Goal: Transaction & Acquisition: Purchase product/service

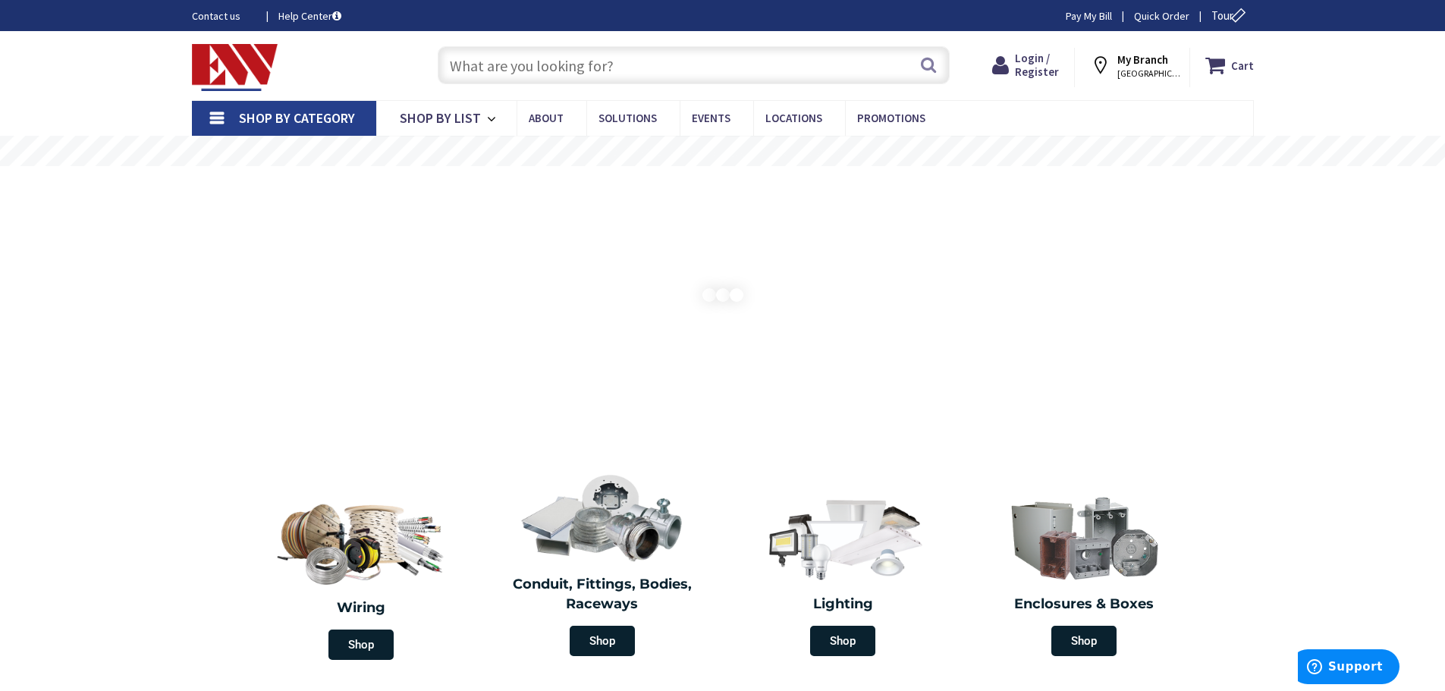
click at [495, 71] on input "text" at bounding box center [694, 65] width 512 height 38
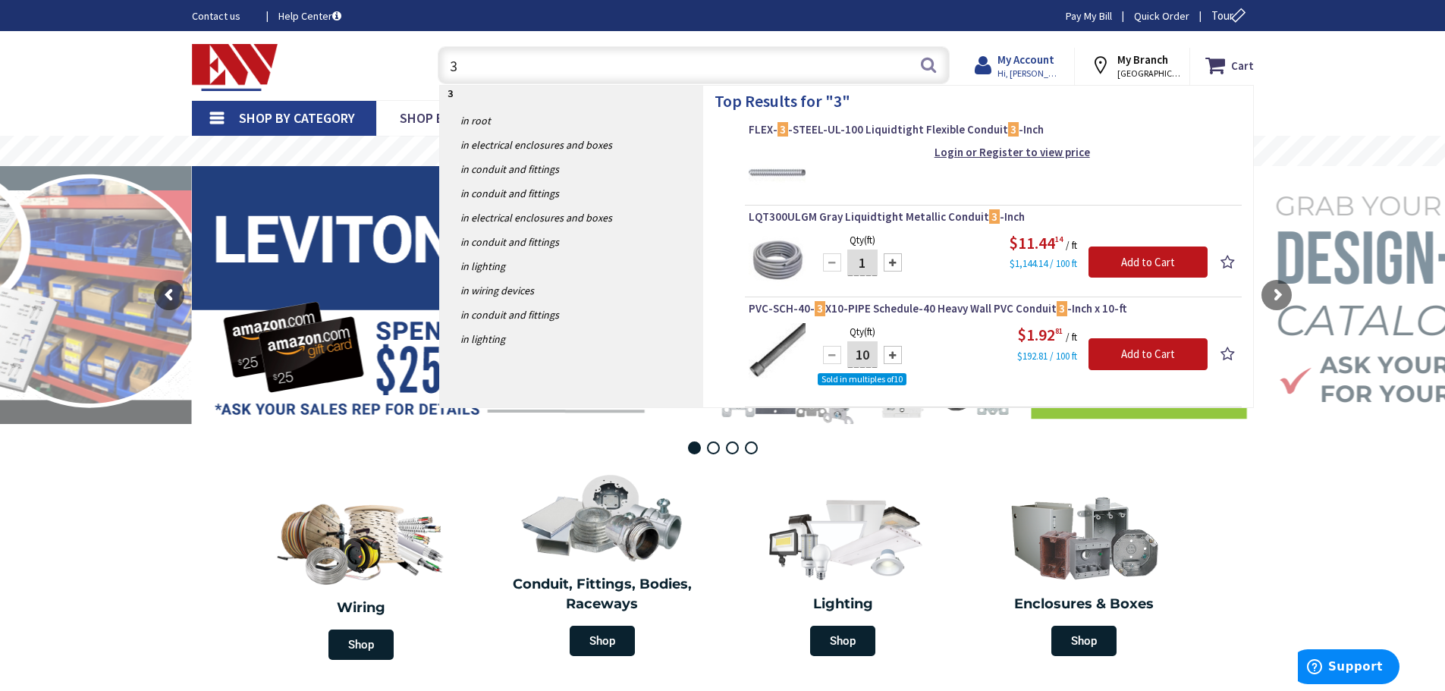
type input "3"
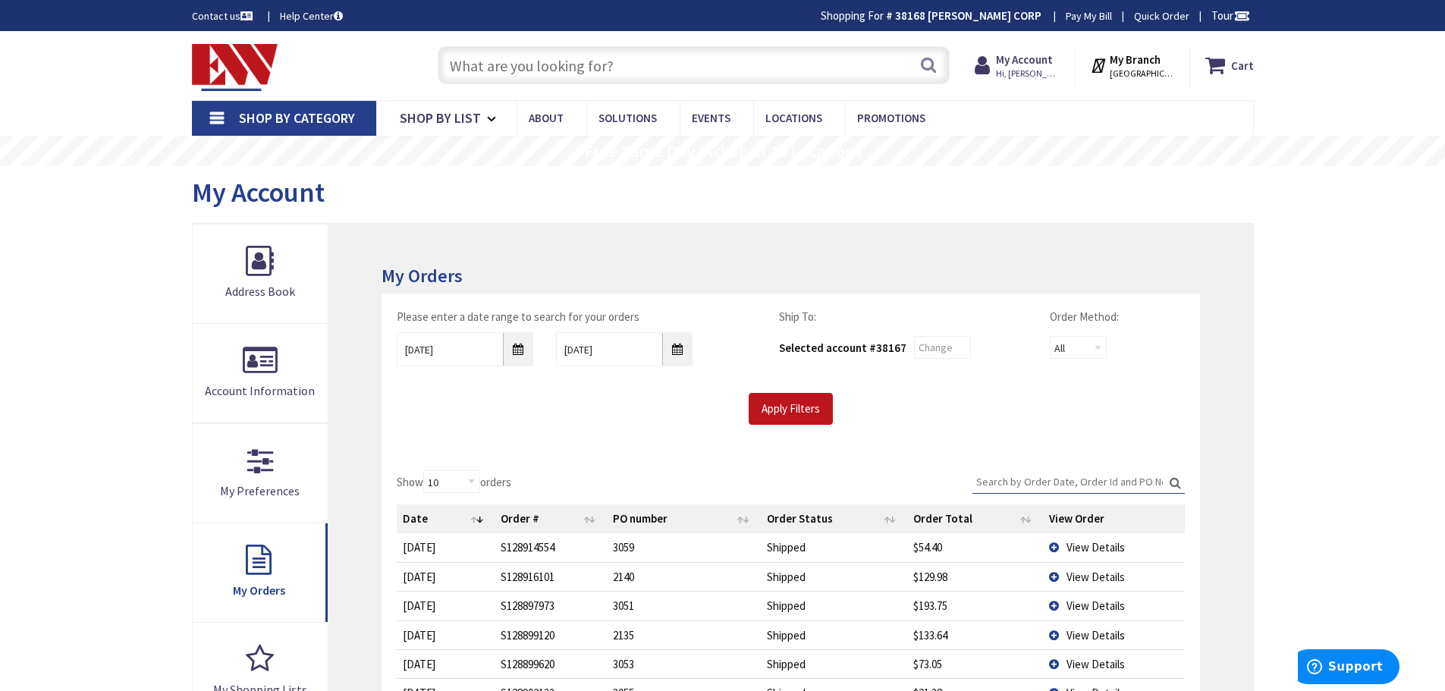
click at [1048, 476] on input "Search:" at bounding box center [1079, 481] width 212 height 23
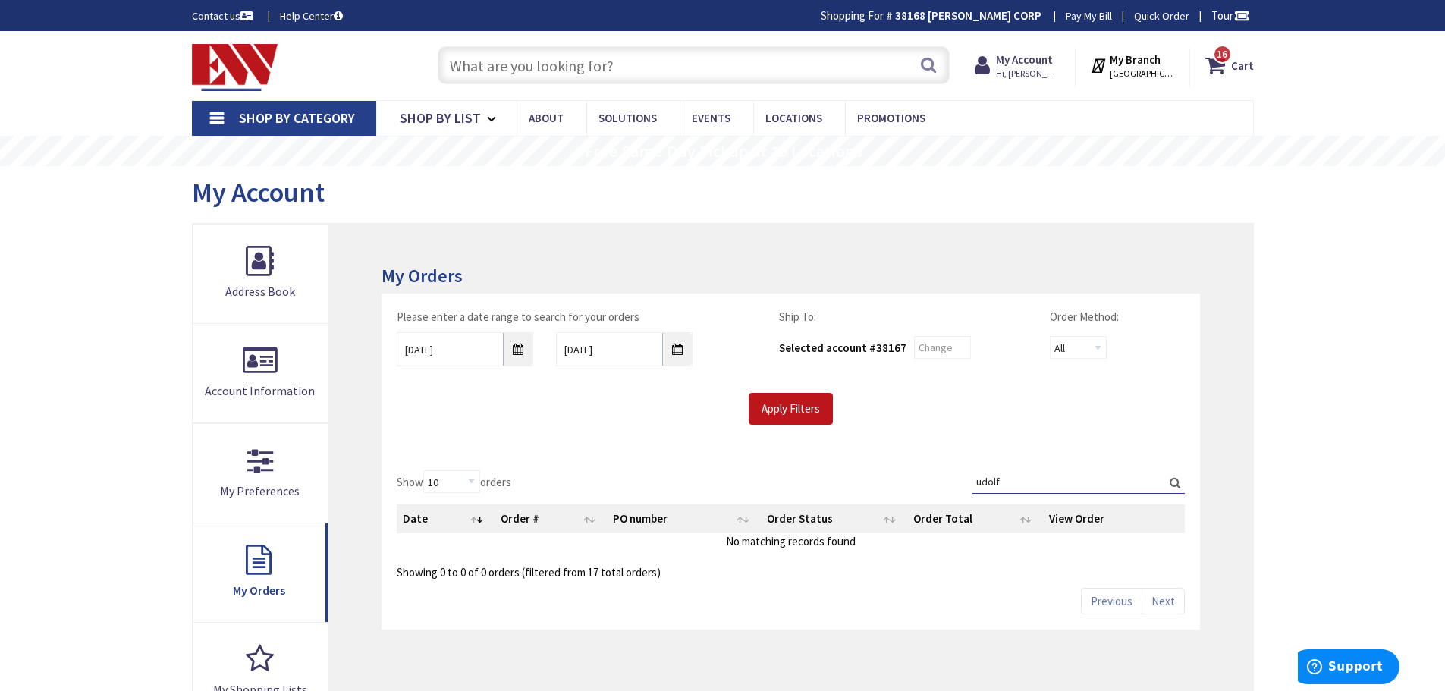
click at [1172, 482] on label "Search: udolf" at bounding box center [1079, 482] width 212 height 24
click at [1172, 482] on input "udolf" at bounding box center [1079, 481] width 212 height 23
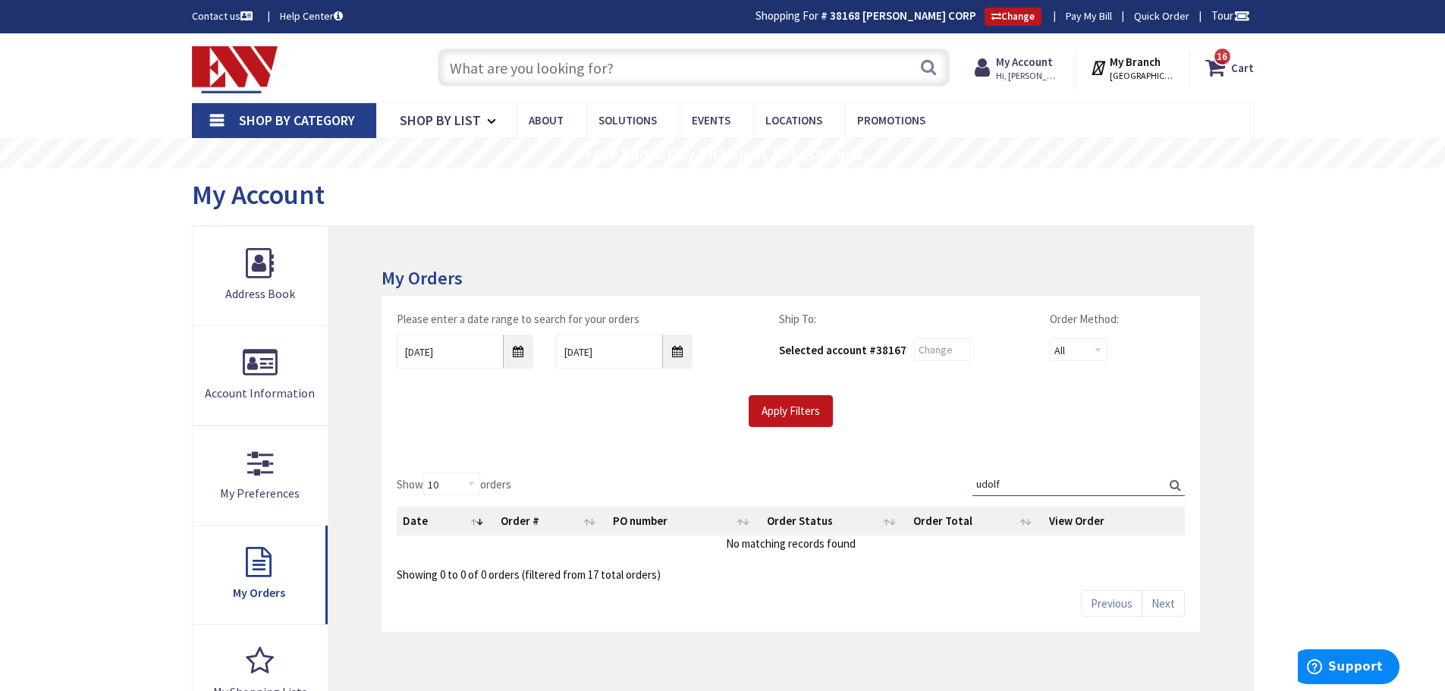
click at [1172, 482] on label "Search: udolf" at bounding box center [1079, 485] width 212 height 24
click at [1172, 482] on input "udolf" at bounding box center [1079, 484] width 212 height 23
click at [1043, 480] on input "udolf" at bounding box center [1079, 484] width 212 height 23
type input "u"
type input "788"
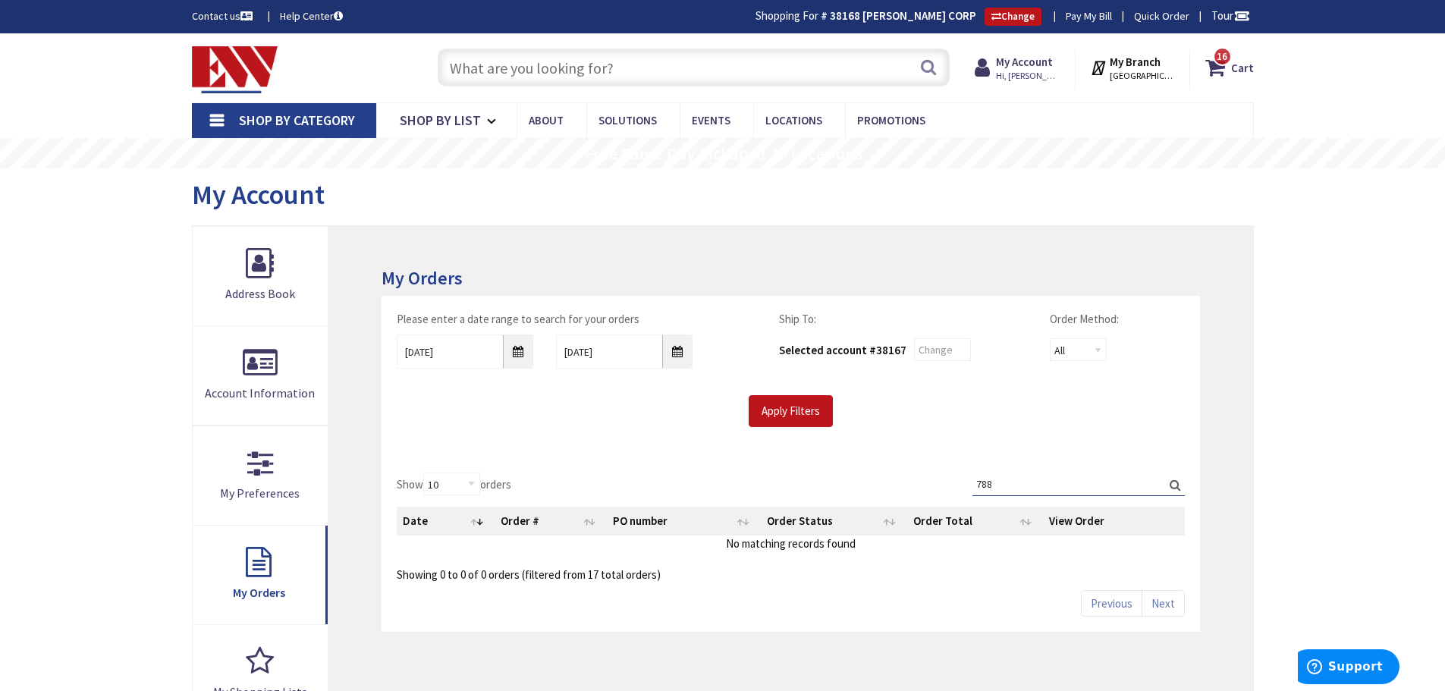
click at [1174, 481] on label "Search: 788" at bounding box center [1079, 485] width 212 height 24
click at [1174, 481] on input "788" at bounding box center [1079, 484] width 212 height 23
click at [511, 62] on input "text" at bounding box center [694, 68] width 512 height 38
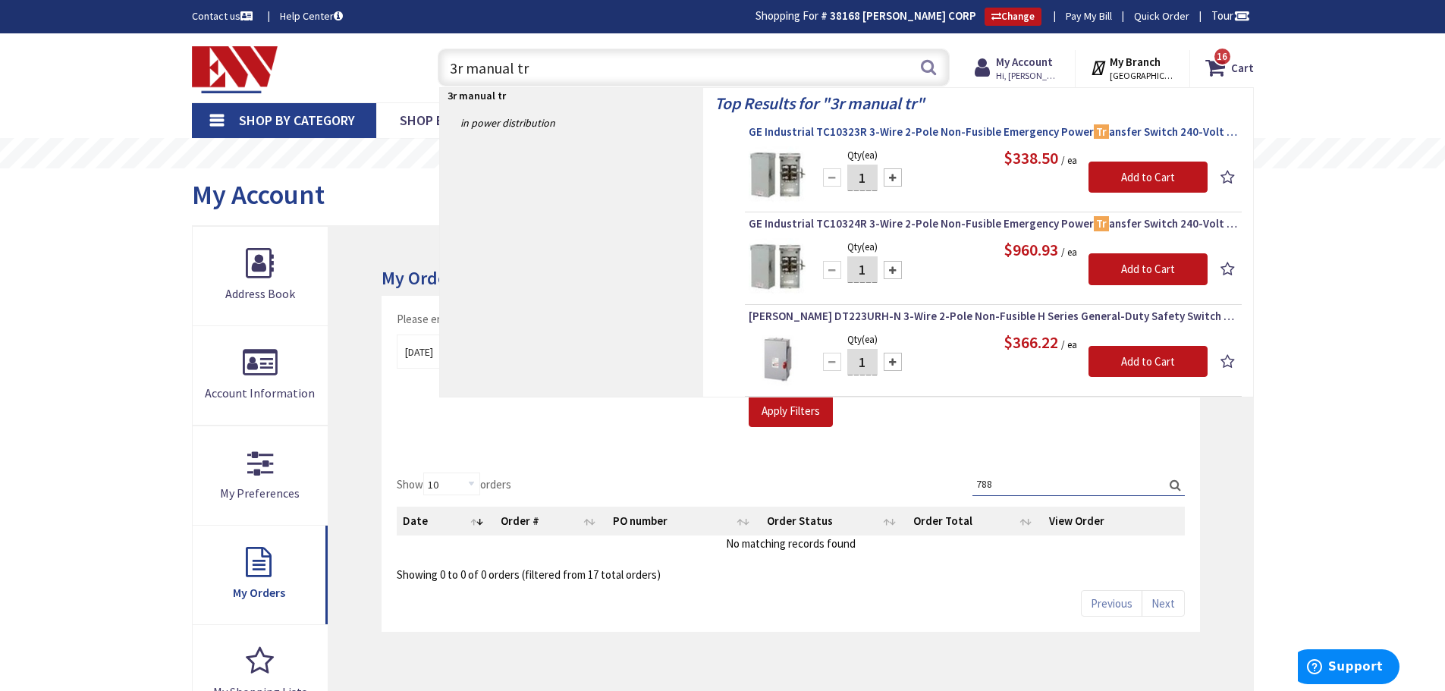
type input "3r manual tr"
click at [912, 134] on span "GE Industrial TC10323R 3-Wire 2-Pole Non-Fusible Emergency Power Tr ansfer Swit…" at bounding box center [993, 131] width 489 height 15
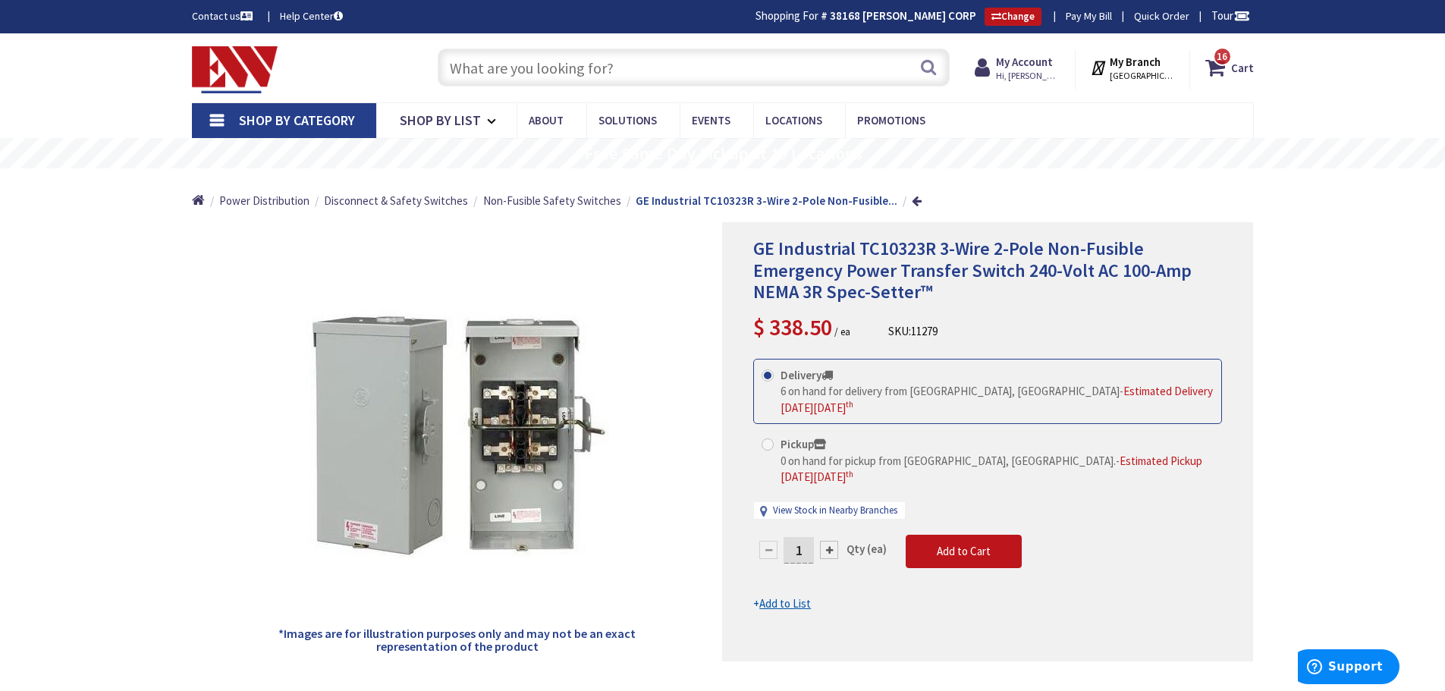
click at [829, 379] on icon at bounding box center [827, 374] width 11 height 11
click at [775, 379] on input "Delivery 6 on hand for delivery from Middletown, CT - Estimated Delivery on Mon…" at bounding box center [770, 375] width 10 height 10
click at [940, 535] on button "Add to Cart" at bounding box center [964, 551] width 116 height 33
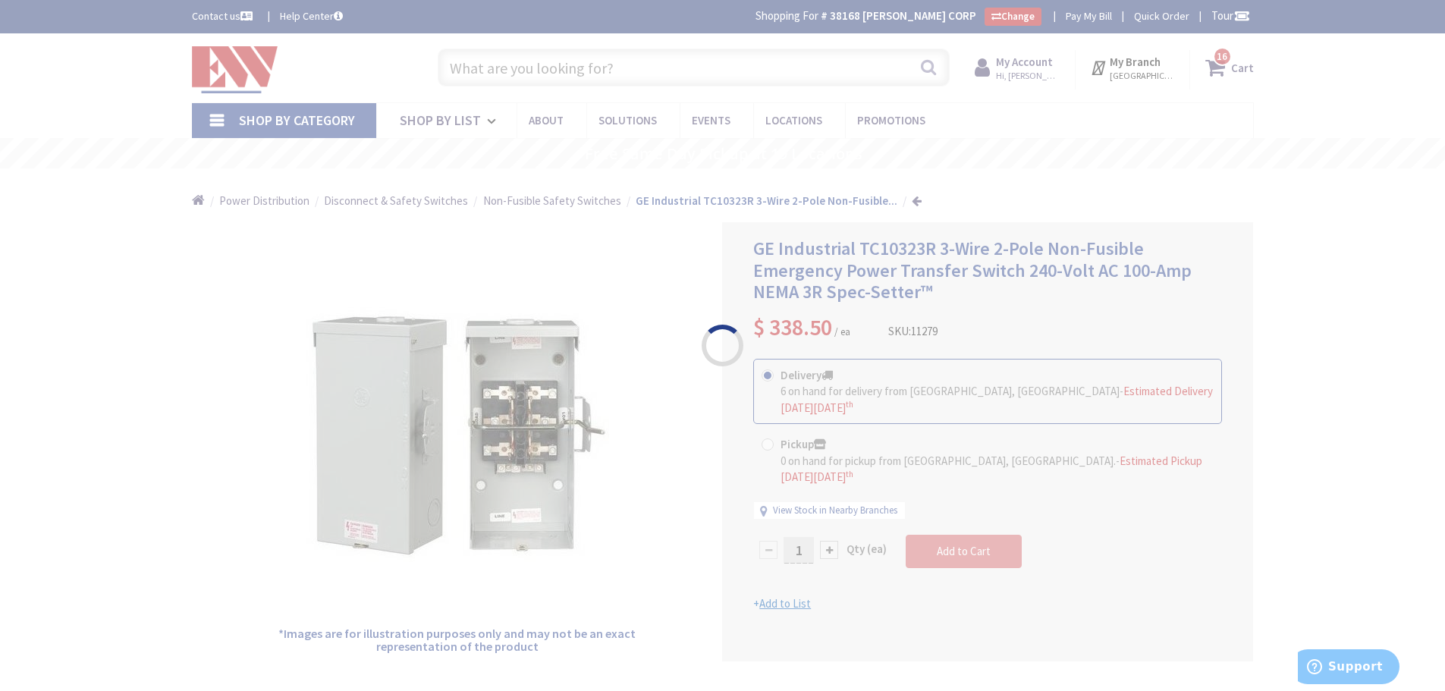
click at [1219, 62] on div "Please wait..." at bounding box center [722, 345] width 1445 height 691
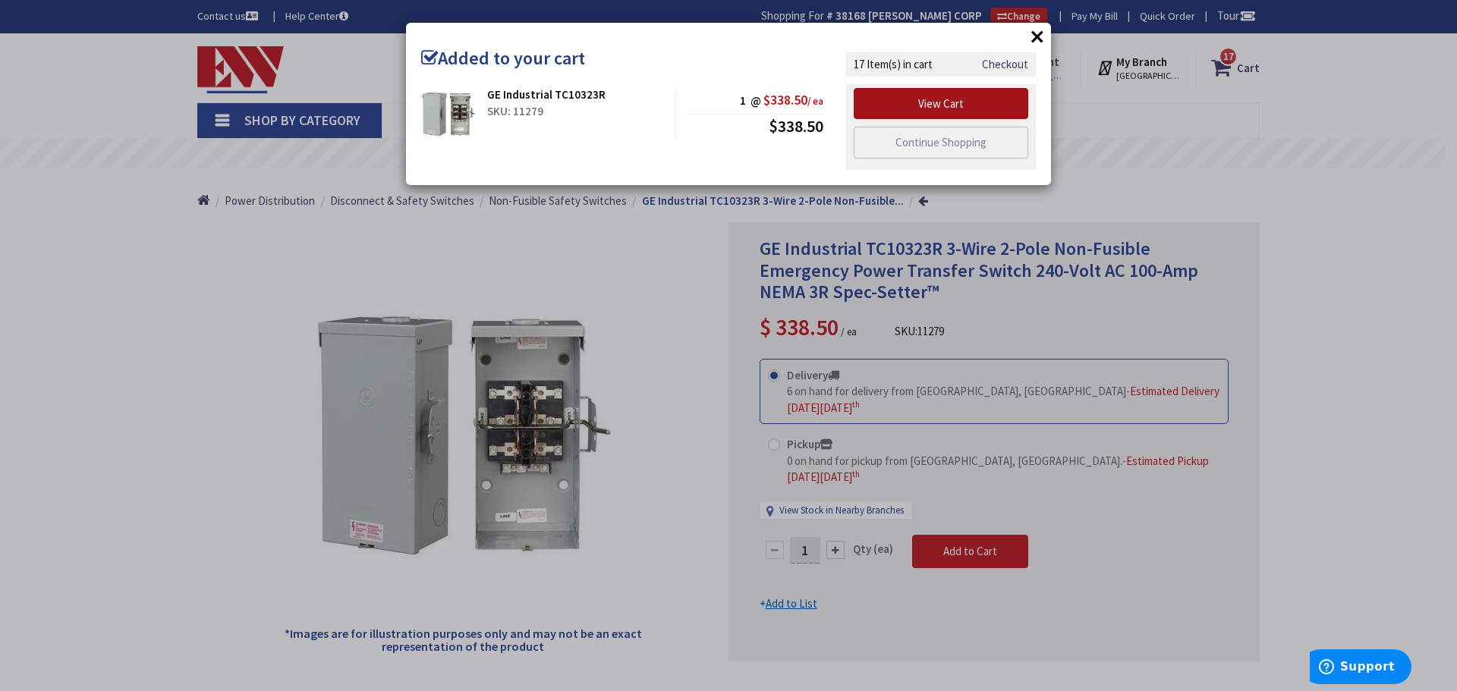
click at [913, 110] on link "View Cart" at bounding box center [940, 104] width 174 height 32
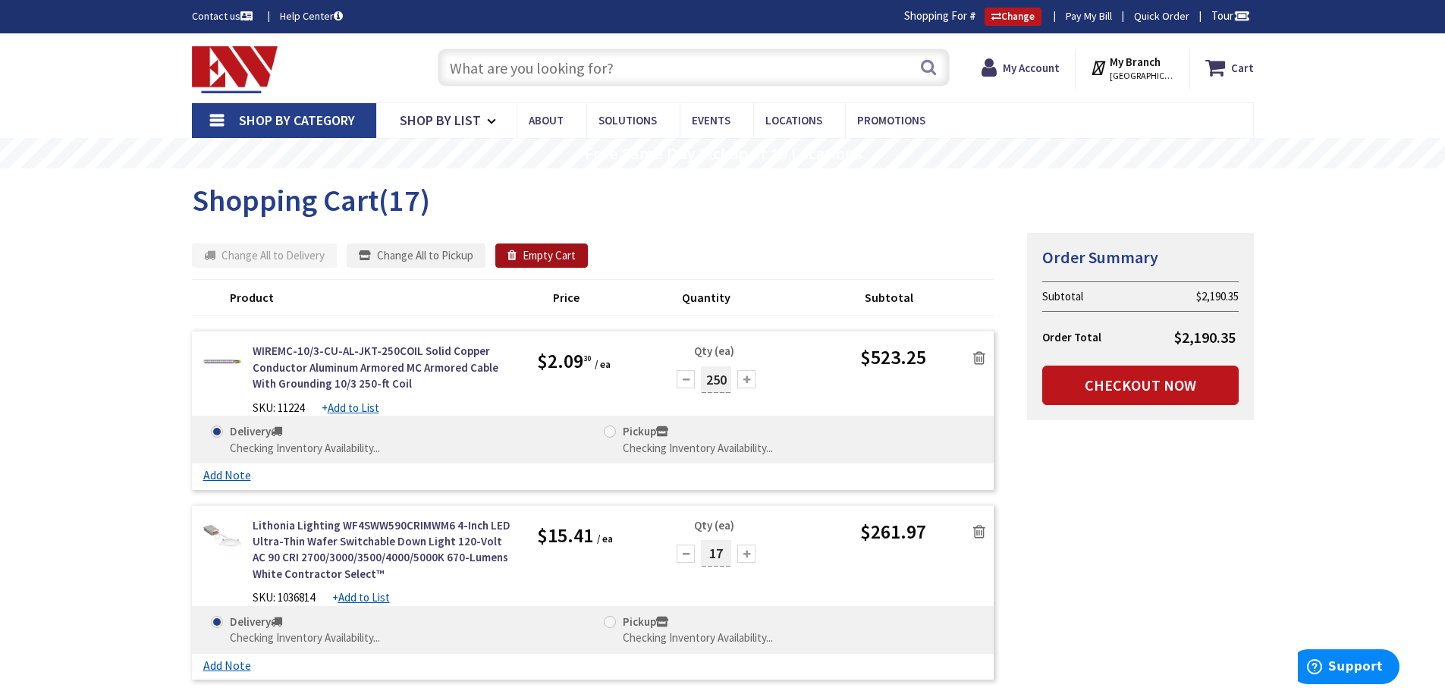
click at [561, 259] on button "Empty Cart" at bounding box center [541, 256] width 93 height 24
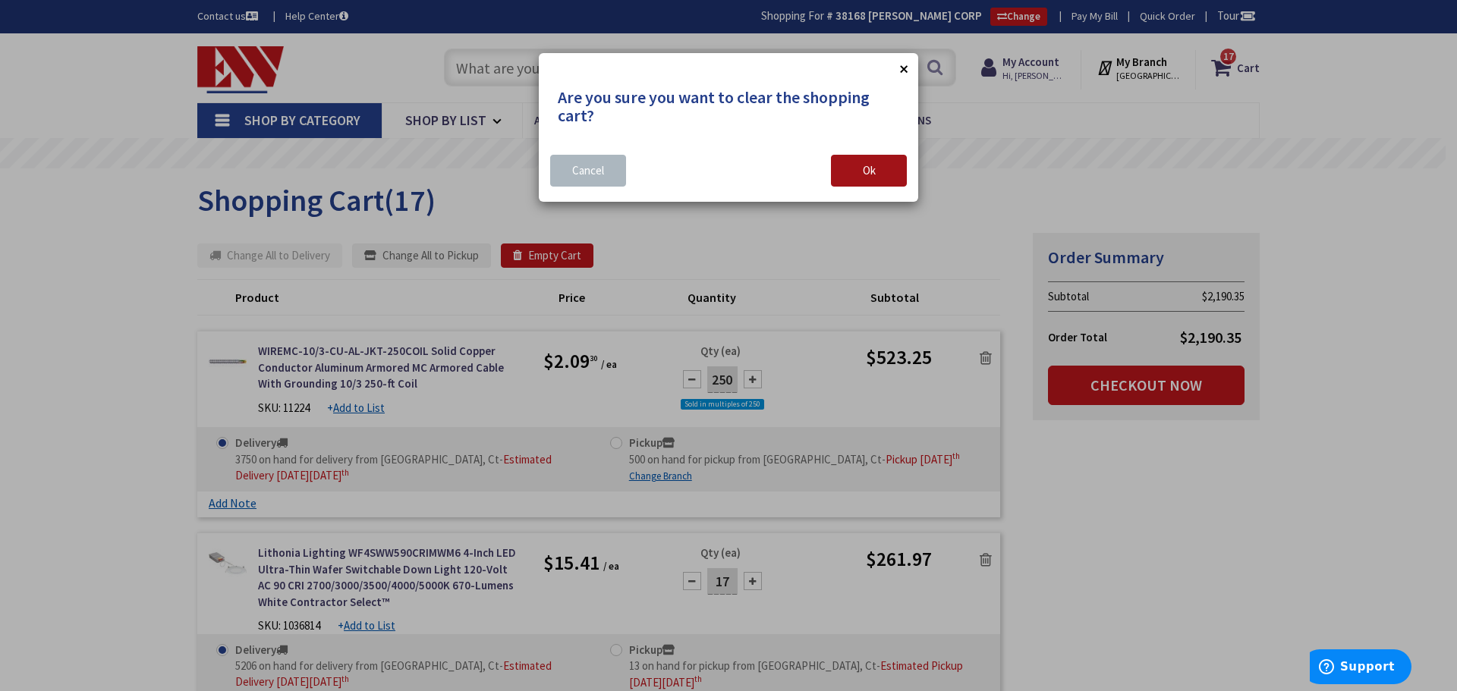
click at [860, 184] on button "Ok" at bounding box center [869, 171] width 76 height 32
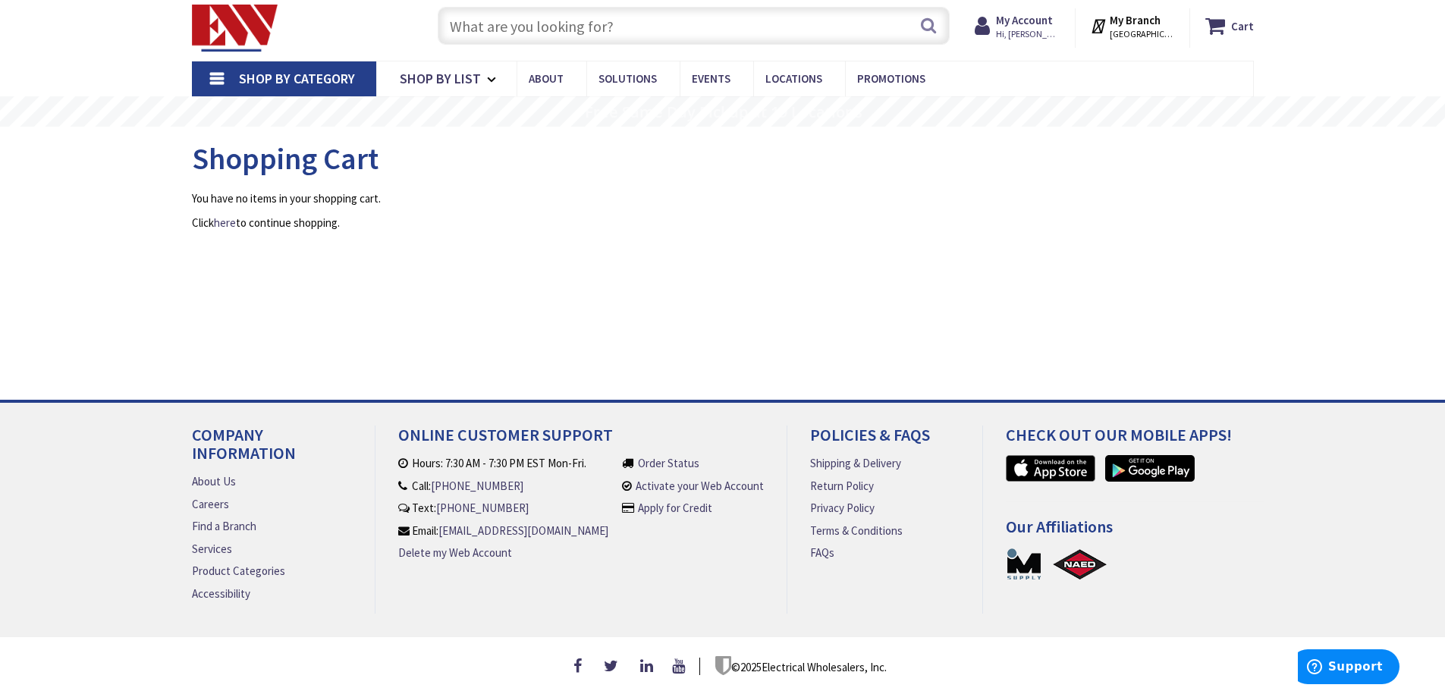
click at [702, 14] on input "text" at bounding box center [694, 26] width 512 height 38
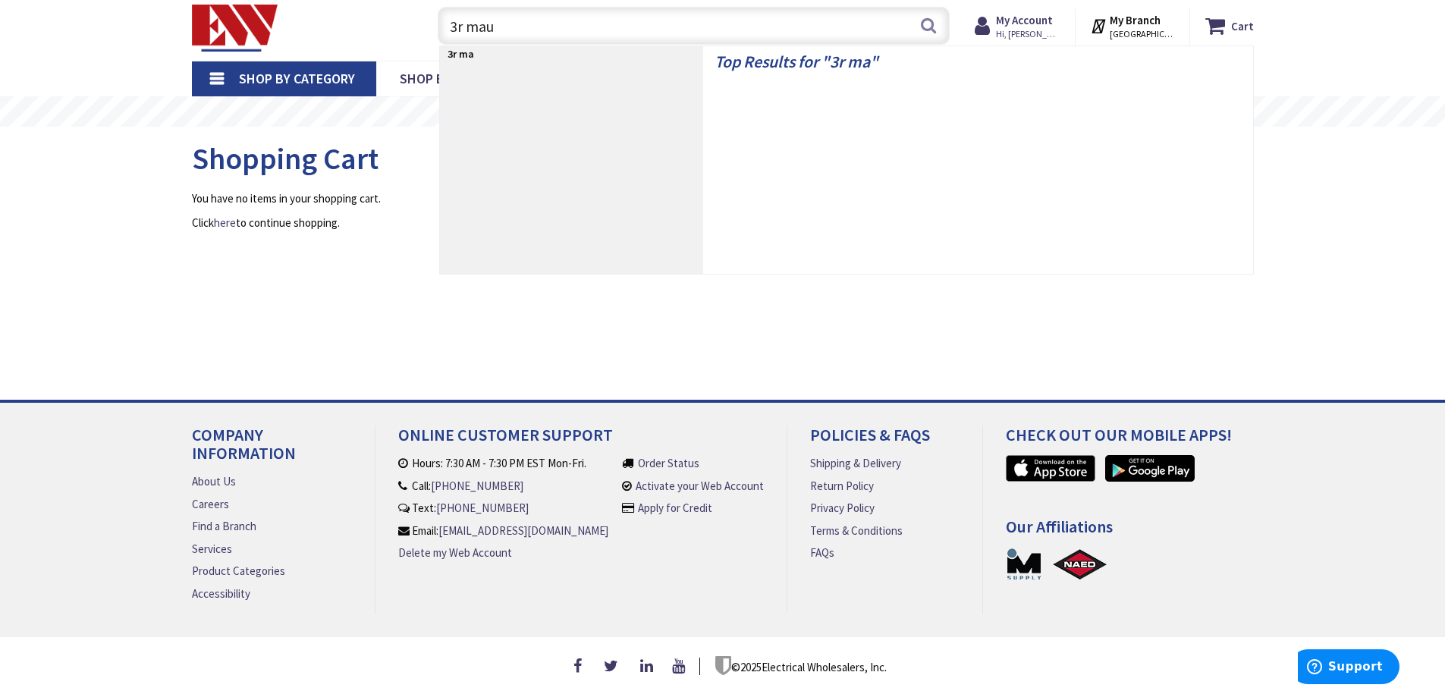
scroll to position [49, 0]
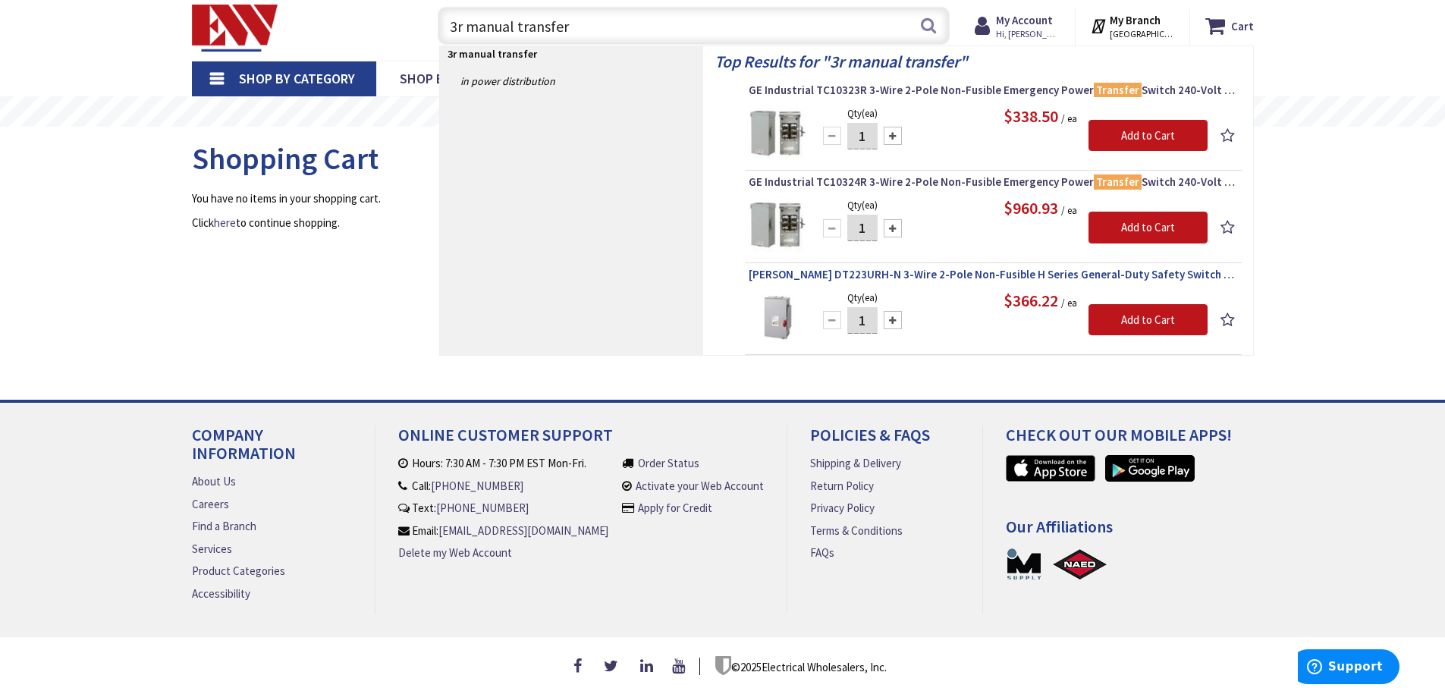
type input "3r manual transfer"
click at [1123, 267] on span "Eaton DT223URH-N 3-Wire 2-Pole Non-Fusible H Series General-Duty Safety Switch …" at bounding box center [993, 274] width 489 height 15
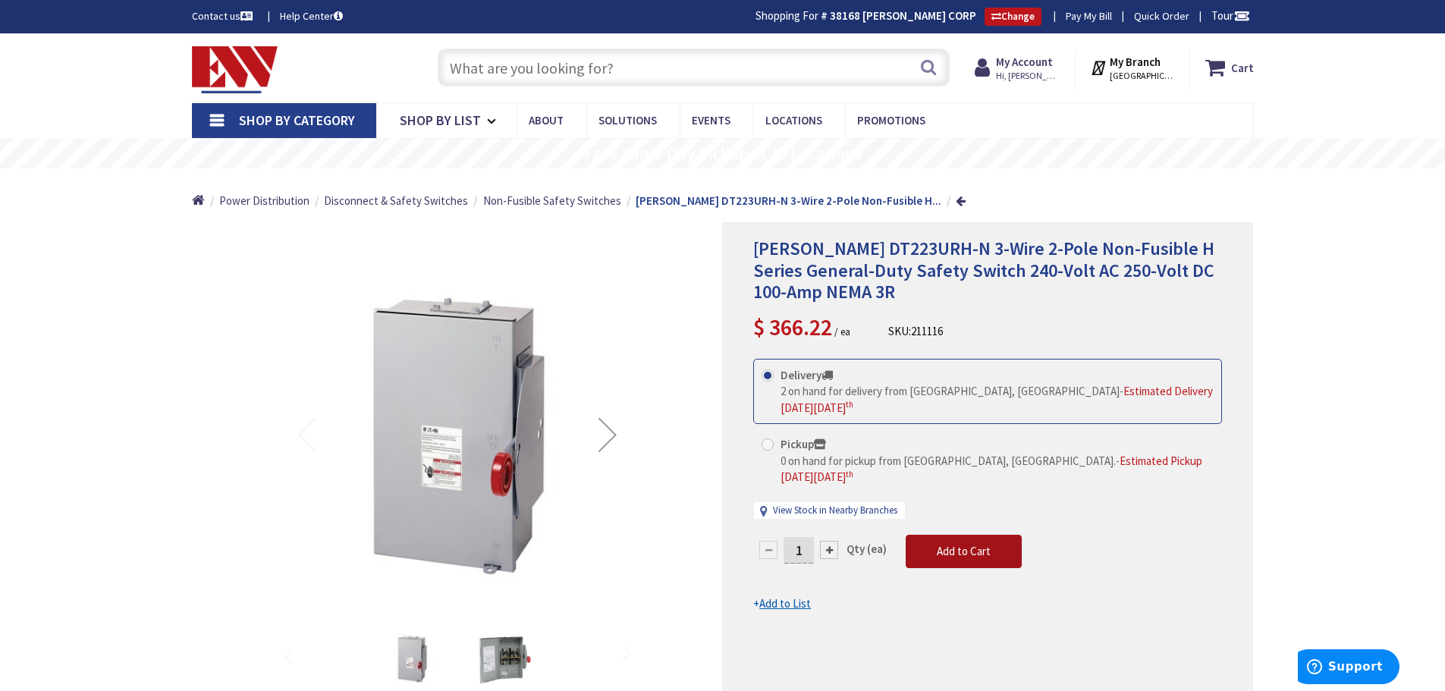
click at [931, 535] on button "Add to Cart" at bounding box center [964, 551] width 116 height 33
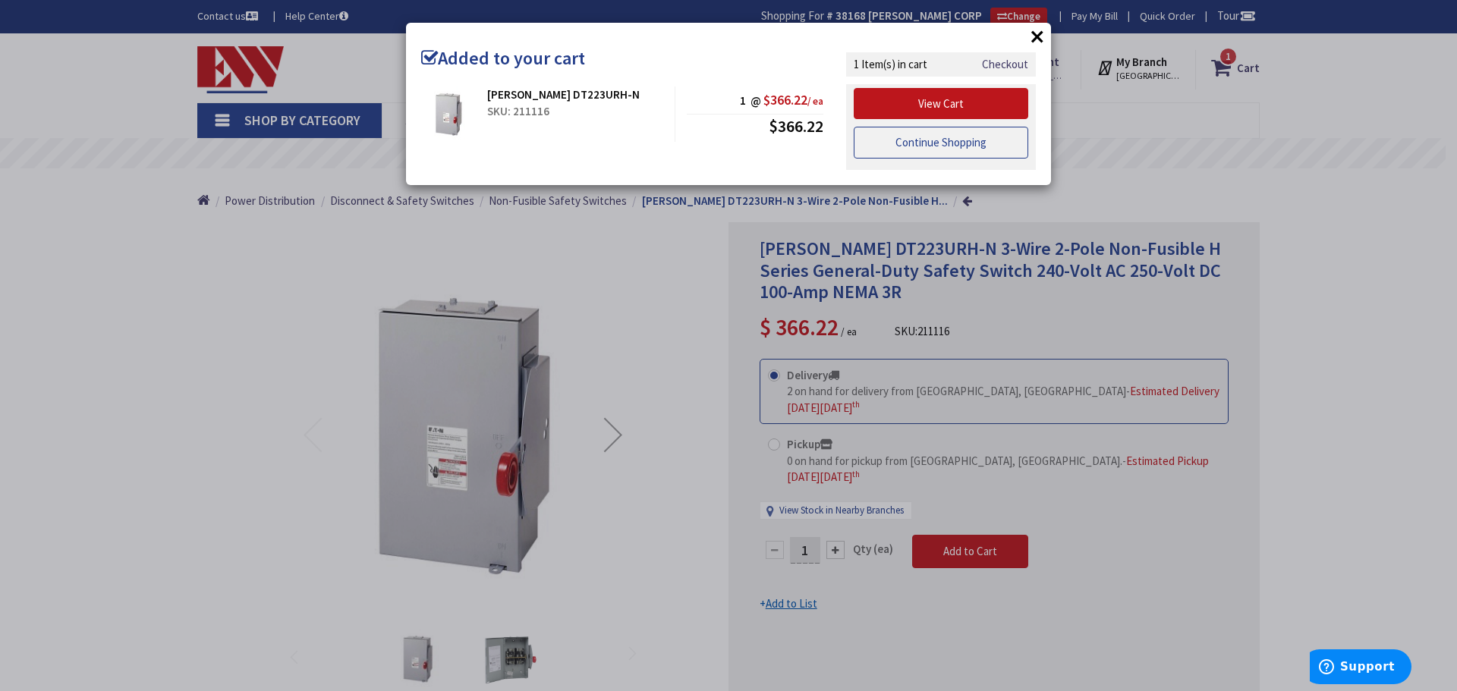
click at [944, 149] on link "Continue Shopping" at bounding box center [940, 143] width 174 height 32
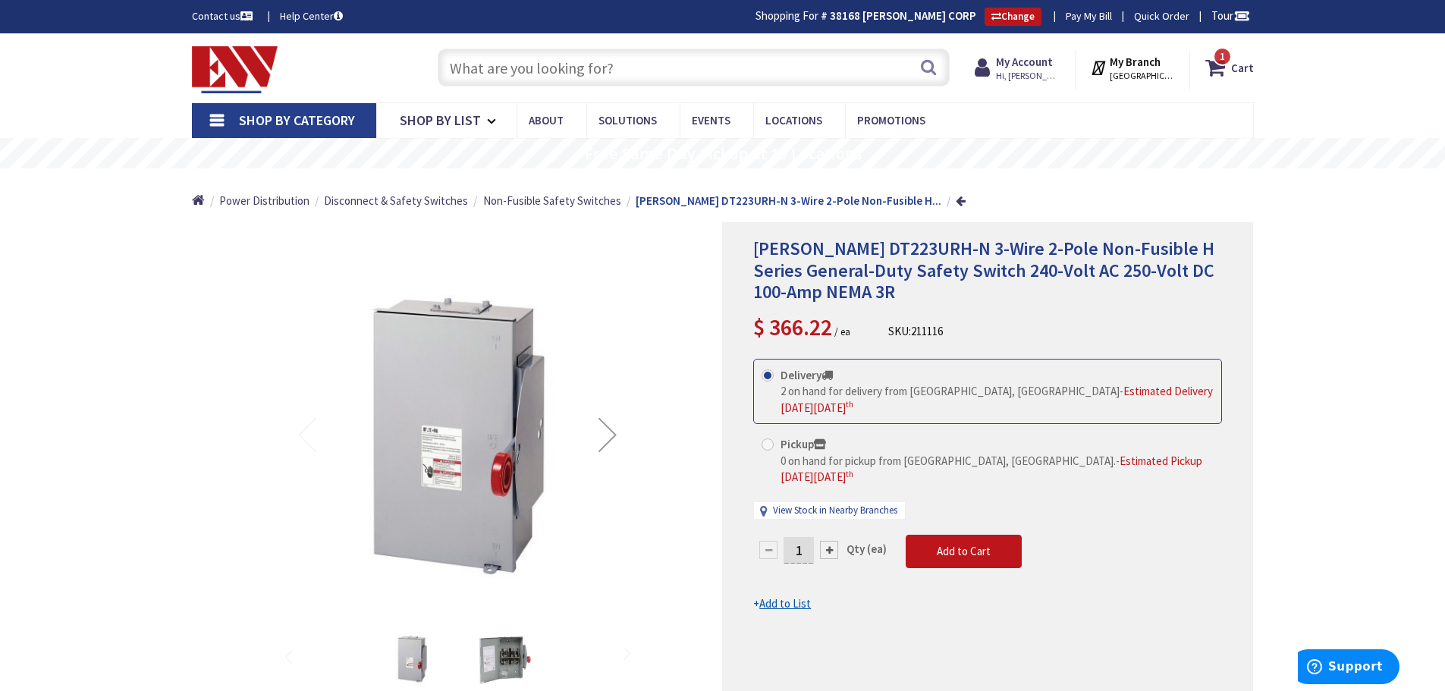
click at [560, 64] on input "text" at bounding box center [694, 68] width 512 height 38
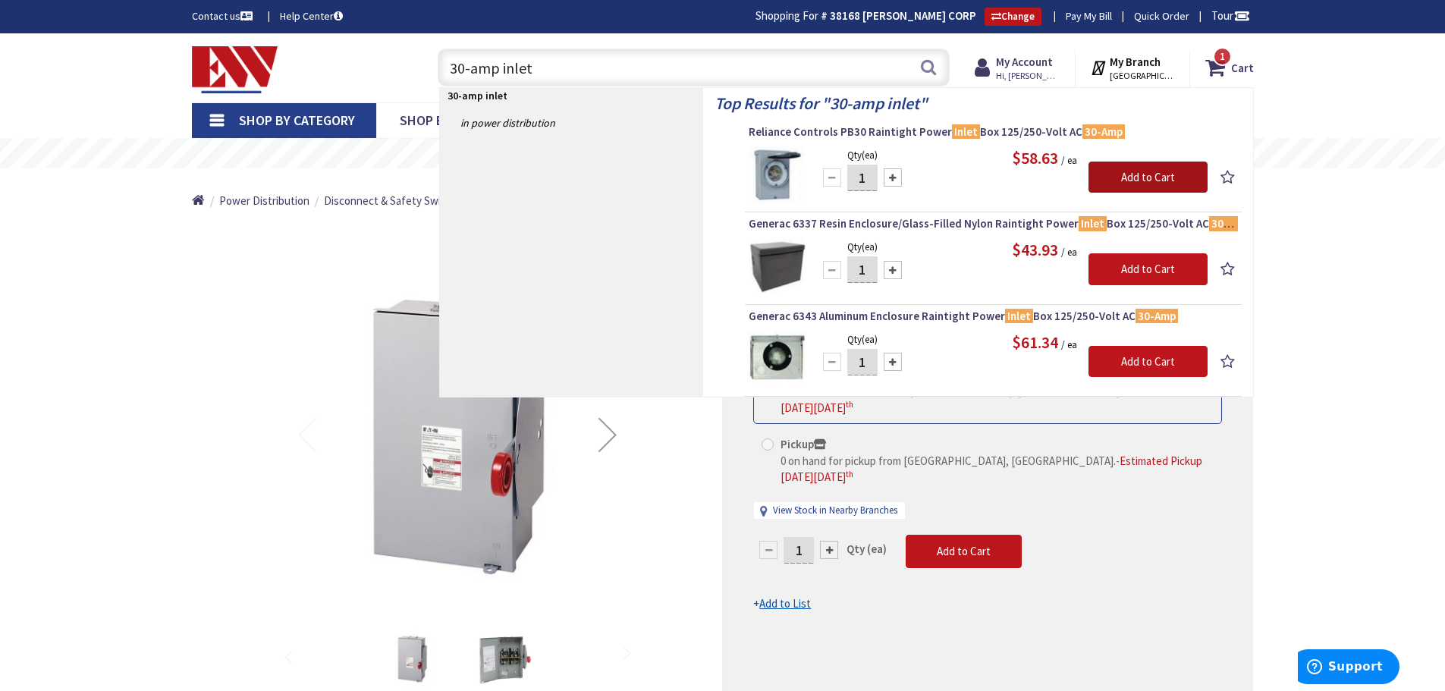
click at [1153, 174] on input "Add to Cart" at bounding box center [1148, 178] width 119 height 32
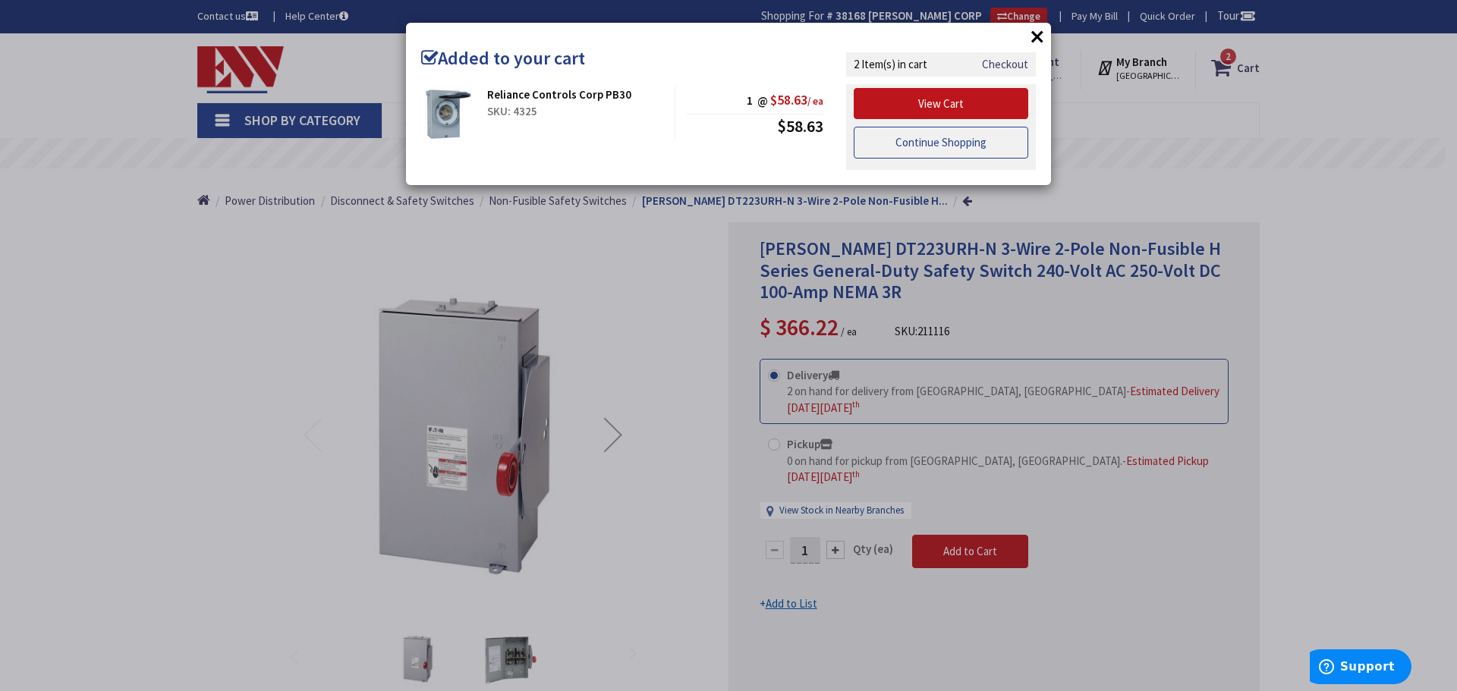
click at [879, 146] on link "Continue Shopping" at bounding box center [940, 143] width 174 height 32
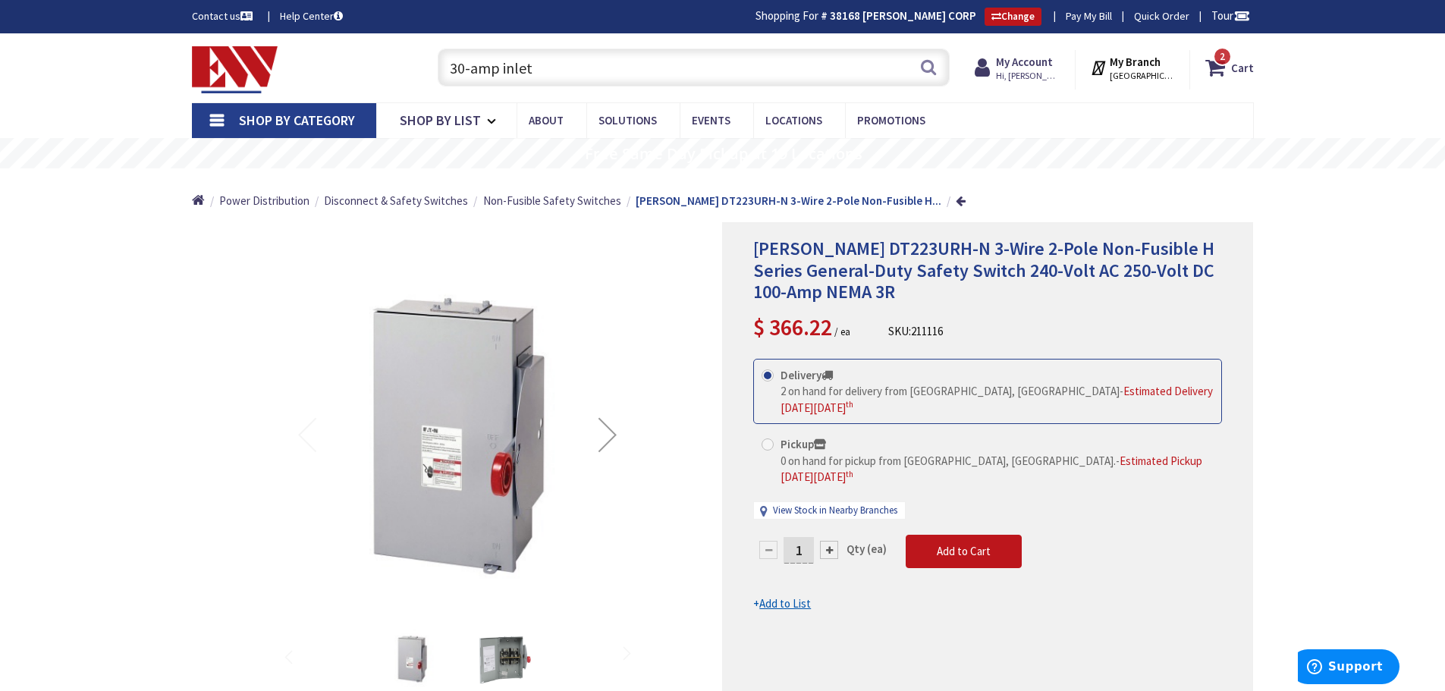
click at [590, 63] on input "30-amp inlet" at bounding box center [694, 68] width 512 height 38
type input "3"
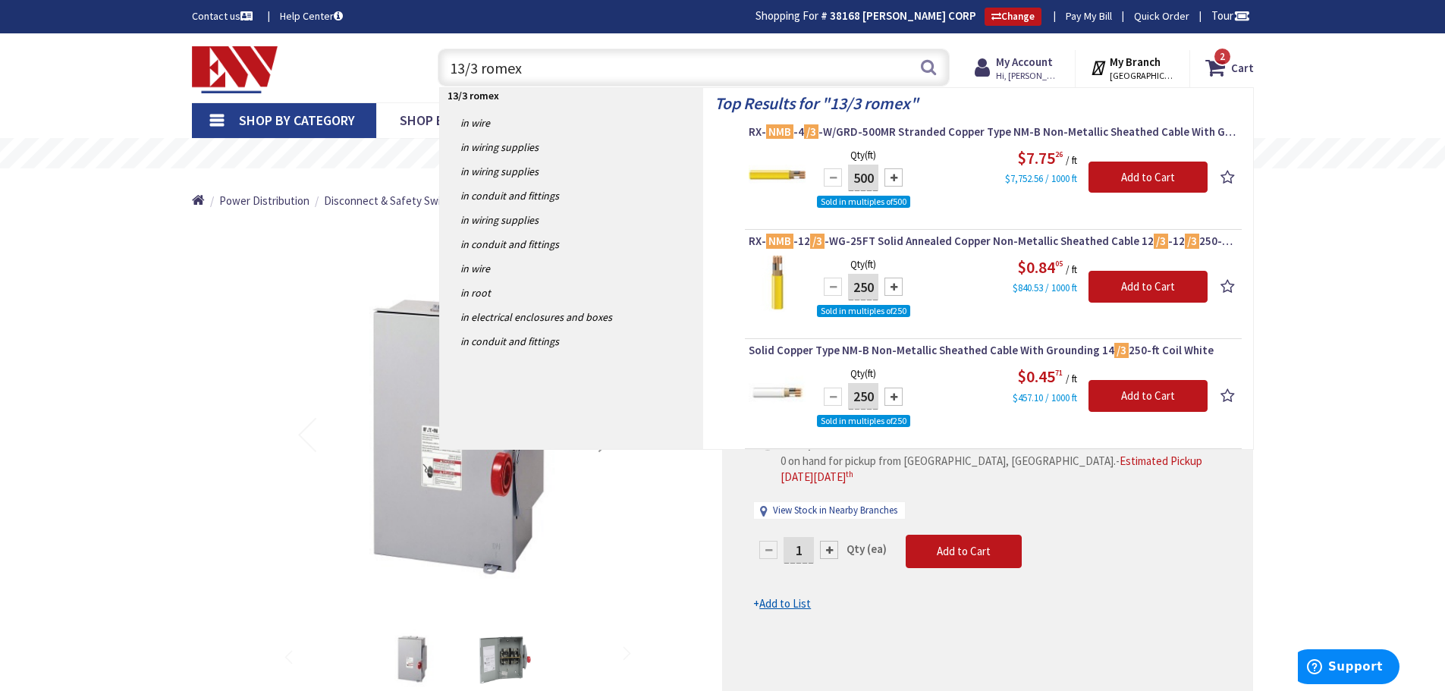
click at [476, 69] on input "13/3 romex" at bounding box center [694, 68] width 512 height 38
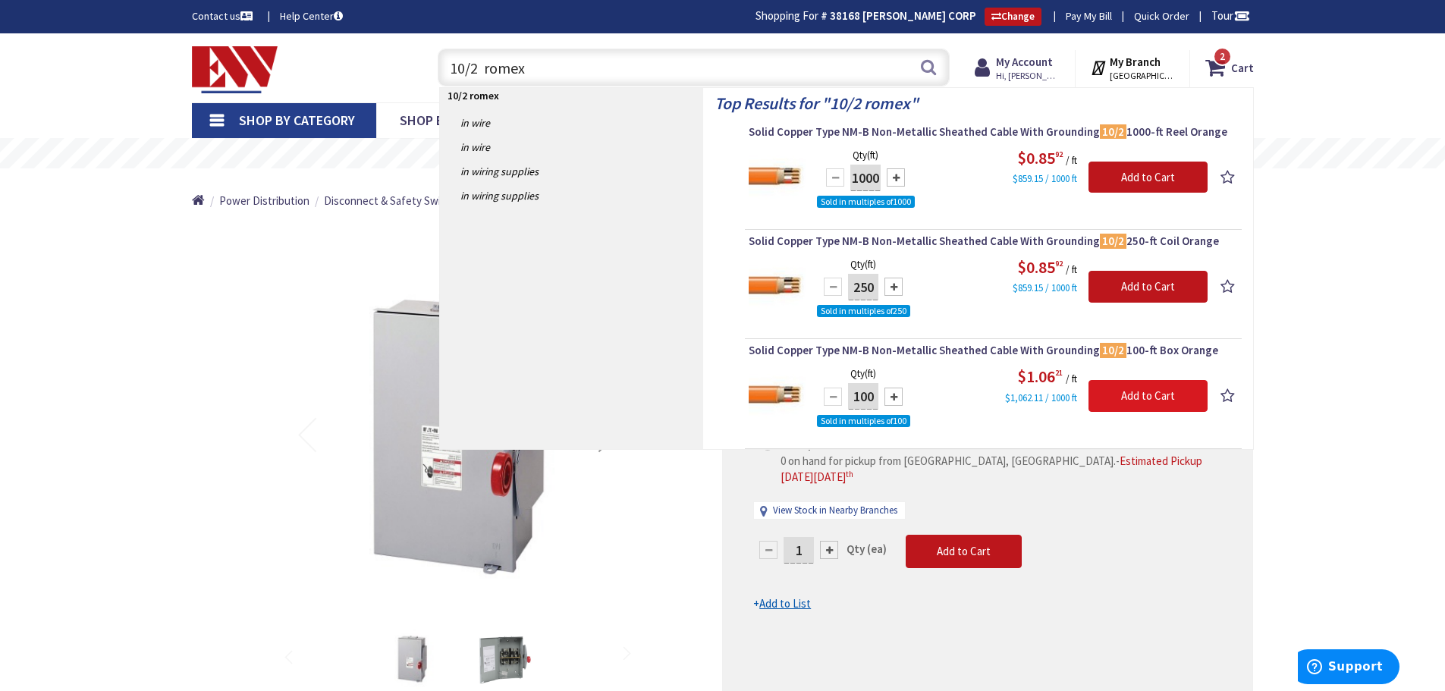
type input "10/2 romex"
click at [1136, 394] on input "Add to Cart" at bounding box center [1148, 396] width 119 height 32
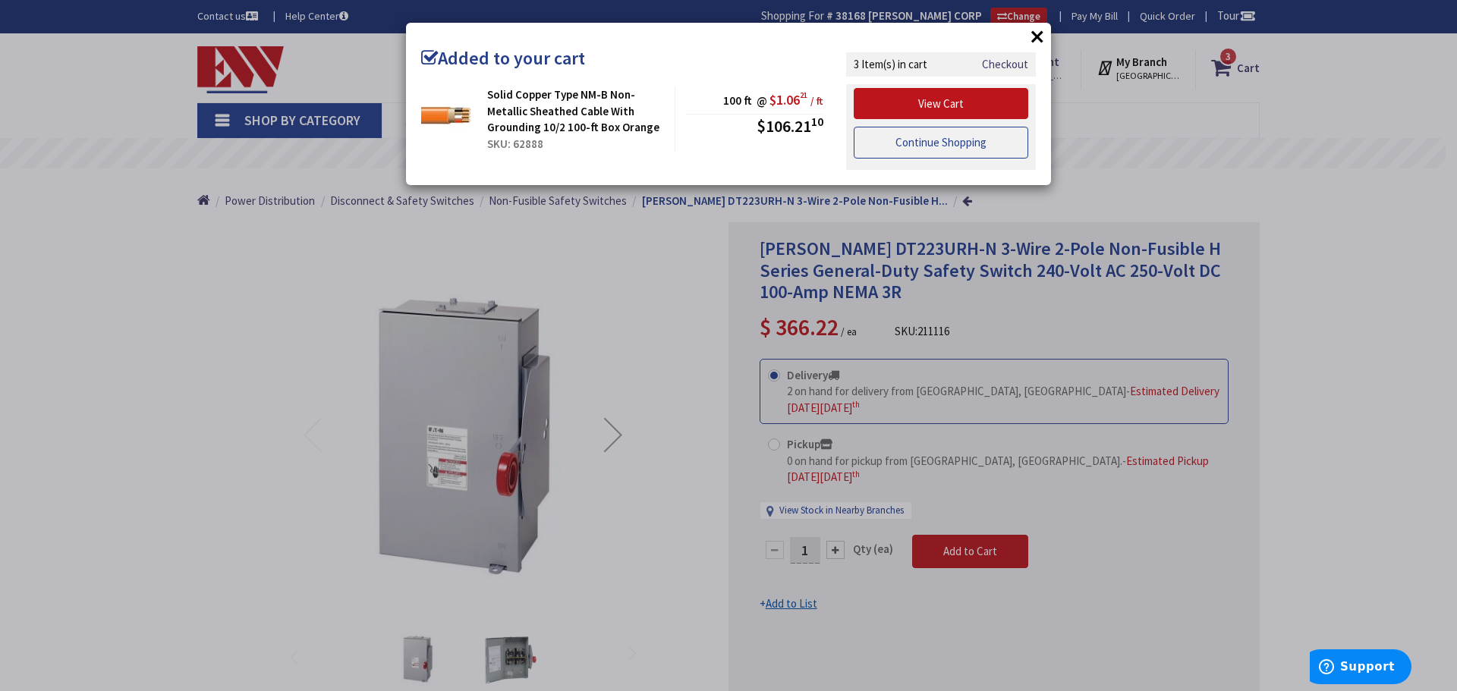
click at [891, 151] on link "Continue Shopping" at bounding box center [940, 143] width 174 height 32
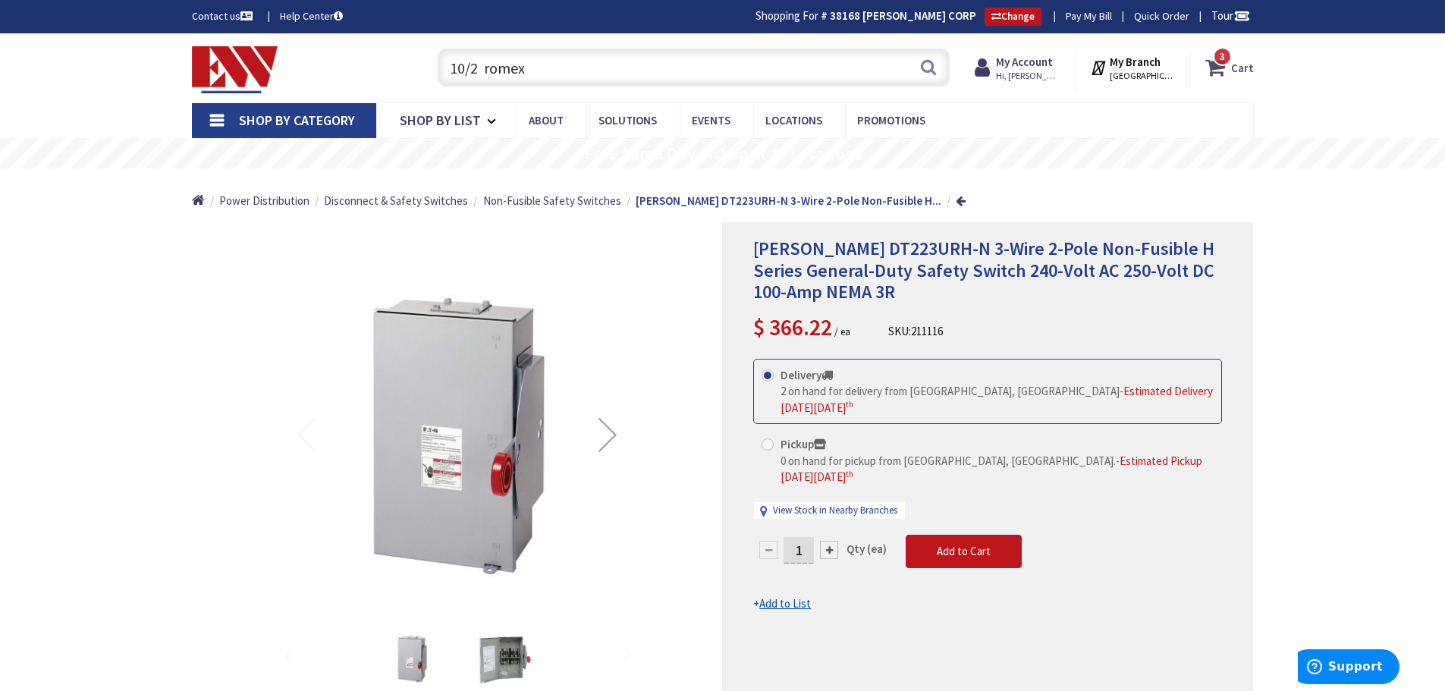
click at [1242, 68] on strong "Cart" at bounding box center [1242, 67] width 23 height 27
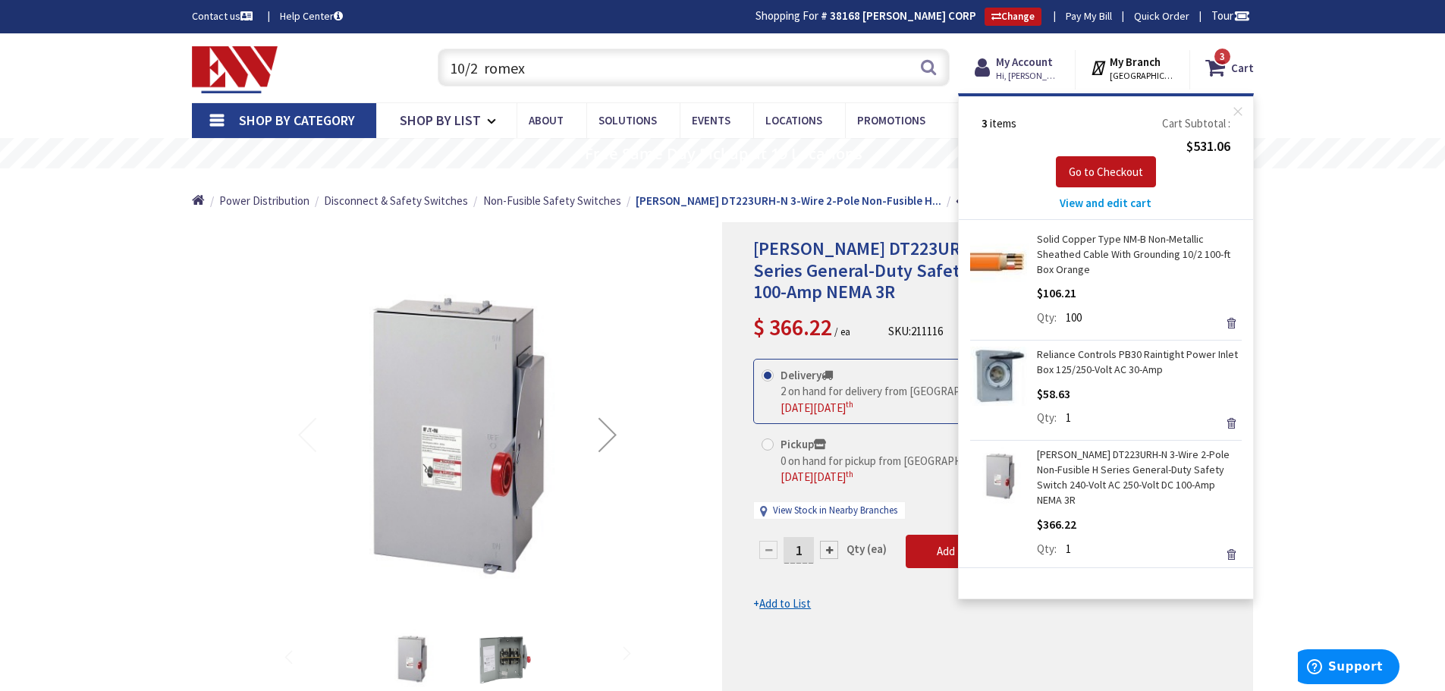
click at [696, 324] on div "*Images are for illustration purposes only and may not be an exact representati…" at bounding box center [457, 483] width 531 height 523
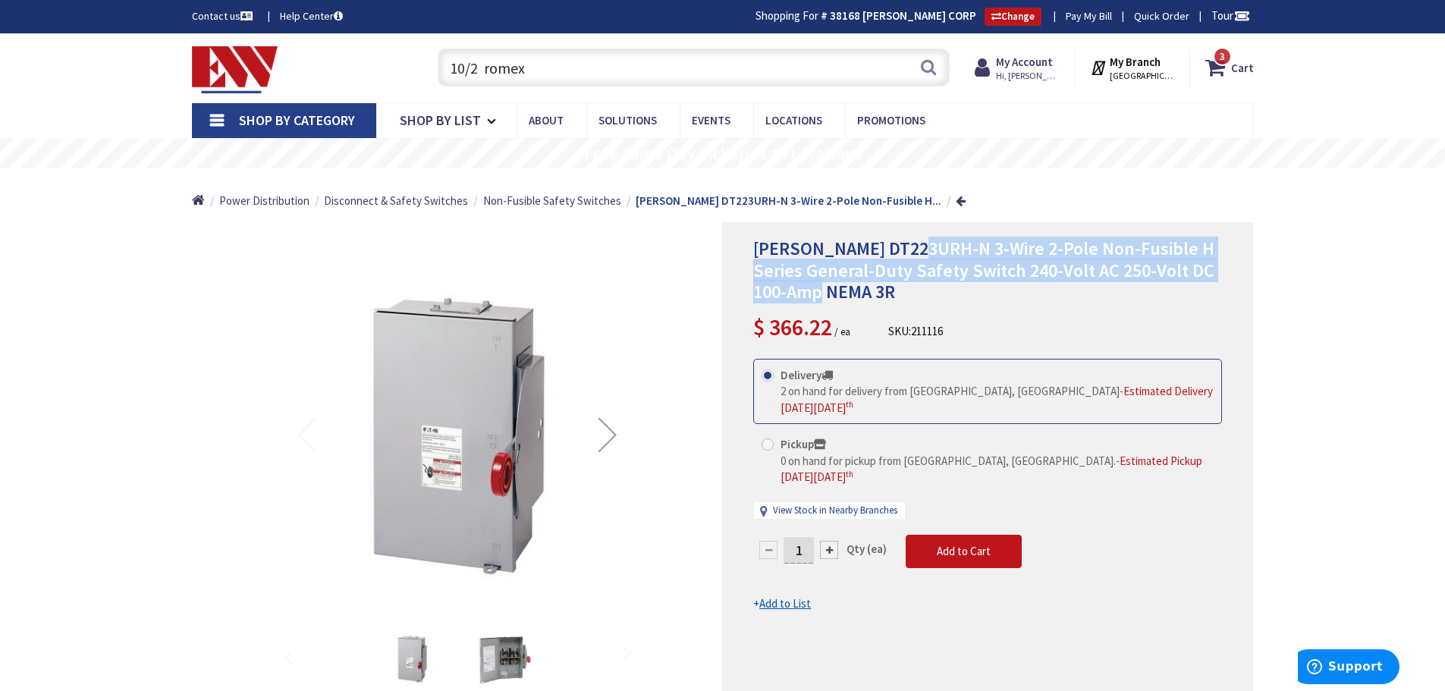
drag, startPoint x: 919, startPoint y: 246, endPoint x: 994, endPoint y: 289, distance: 86.7
click at [994, 289] on h1 "Eaton DT223URH-N 3-Wire 2-Pole Non-Fusible H Series General-Duty Safety Switch …" at bounding box center [987, 270] width 469 height 65
copy span "-Wire 2-Pole Non-Fusible H Series General-Duty Safety Switch 240-Volt AC 250-Vo…"
click at [1237, 76] on strong "Cart" at bounding box center [1242, 67] width 23 height 27
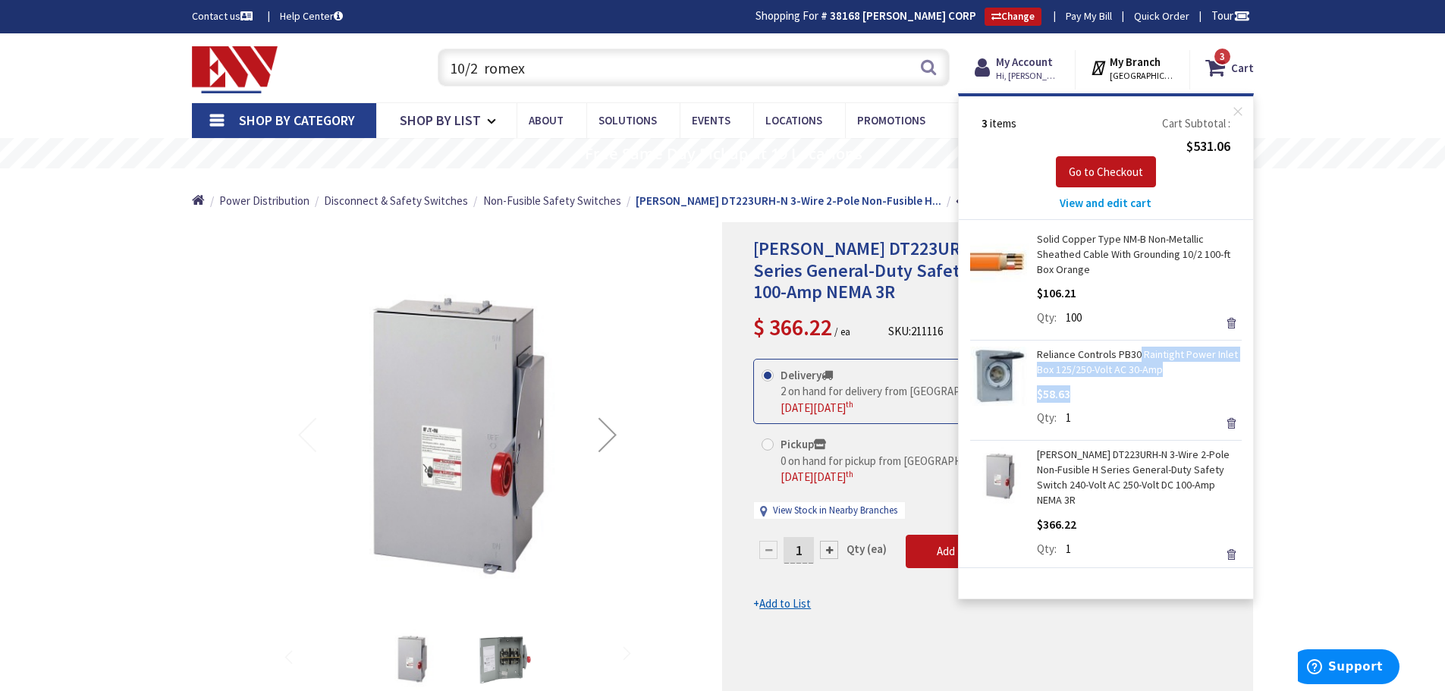
drag, startPoint x: 1181, startPoint y: 379, endPoint x: 1137, endPoint y: 354, distance: 50.6
click at [1137, 354] on div "Reliance Controls PB30 Raintight Power Inlet Box 125/250-Volt AC 30-Amp $58.63 …" at bounding box center [1106, 389] width 272 height 84
copy div "Raintight Power Inlet Box 125/250-Volt AC 30-Amp $58.63"
click at [940, 582] on div "Eaton DT223URH-N 3-Wire 2-Pole Non-Fusible H Series General-Duty Safety Switch …" at bounding box center [987, 483] width 531 height 523
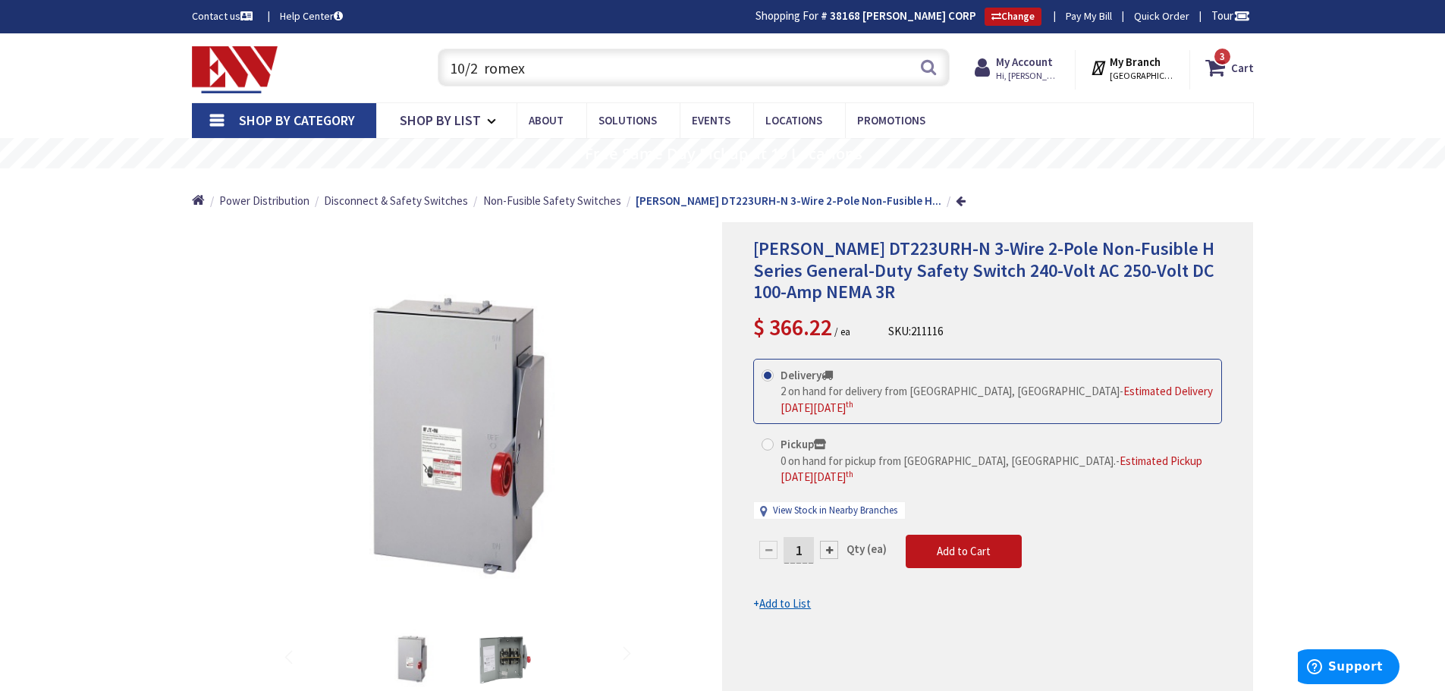
click at [844, 548] on form "This product is Discontinued Delivery 2 on hand for delivery from Middletown, C…" at bounding box center [987, 485] width 469 height 253
